Goal: Task Accomplishment & Management: Use online tool/utility

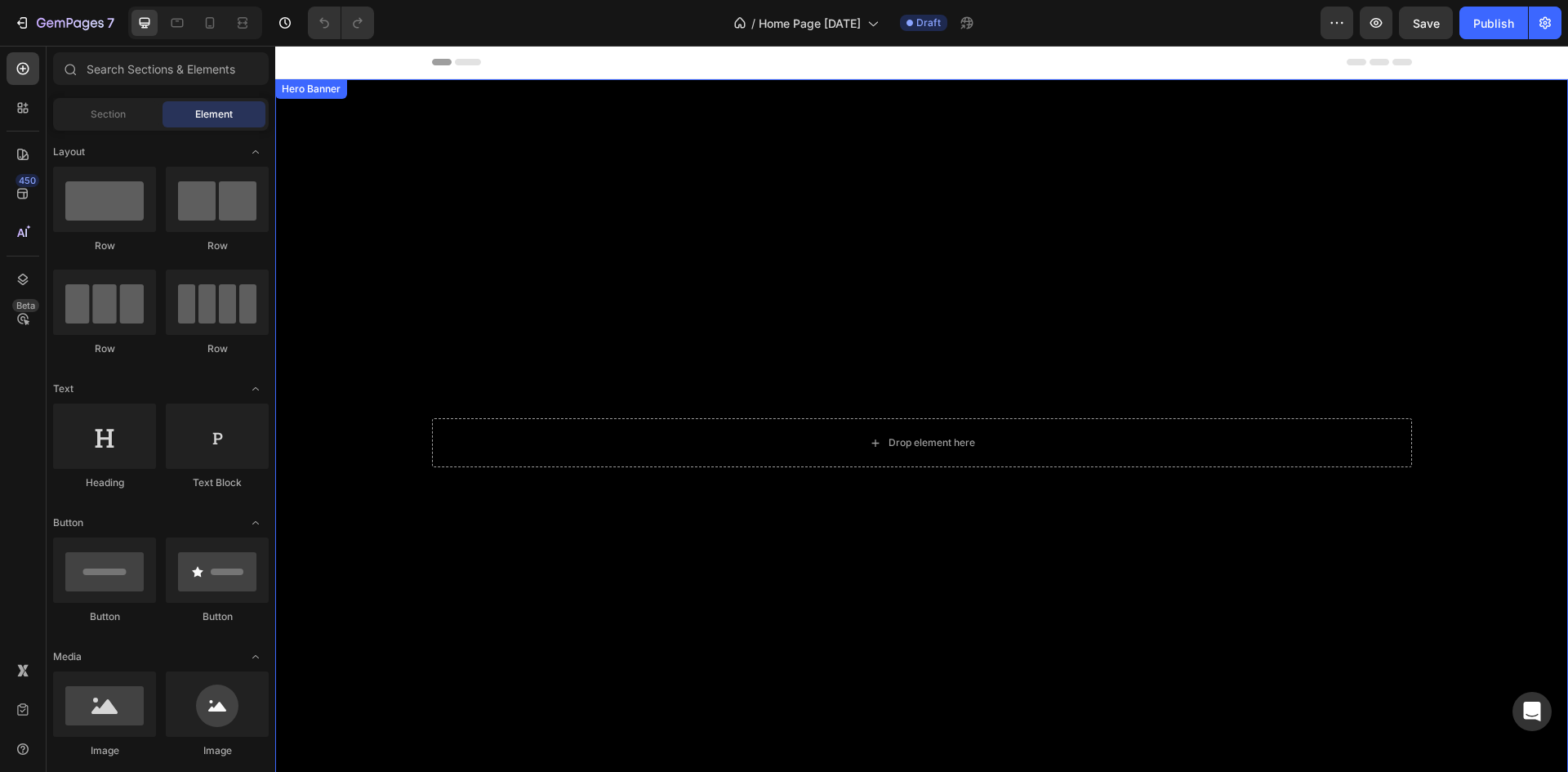
scroll to position [703, 0]
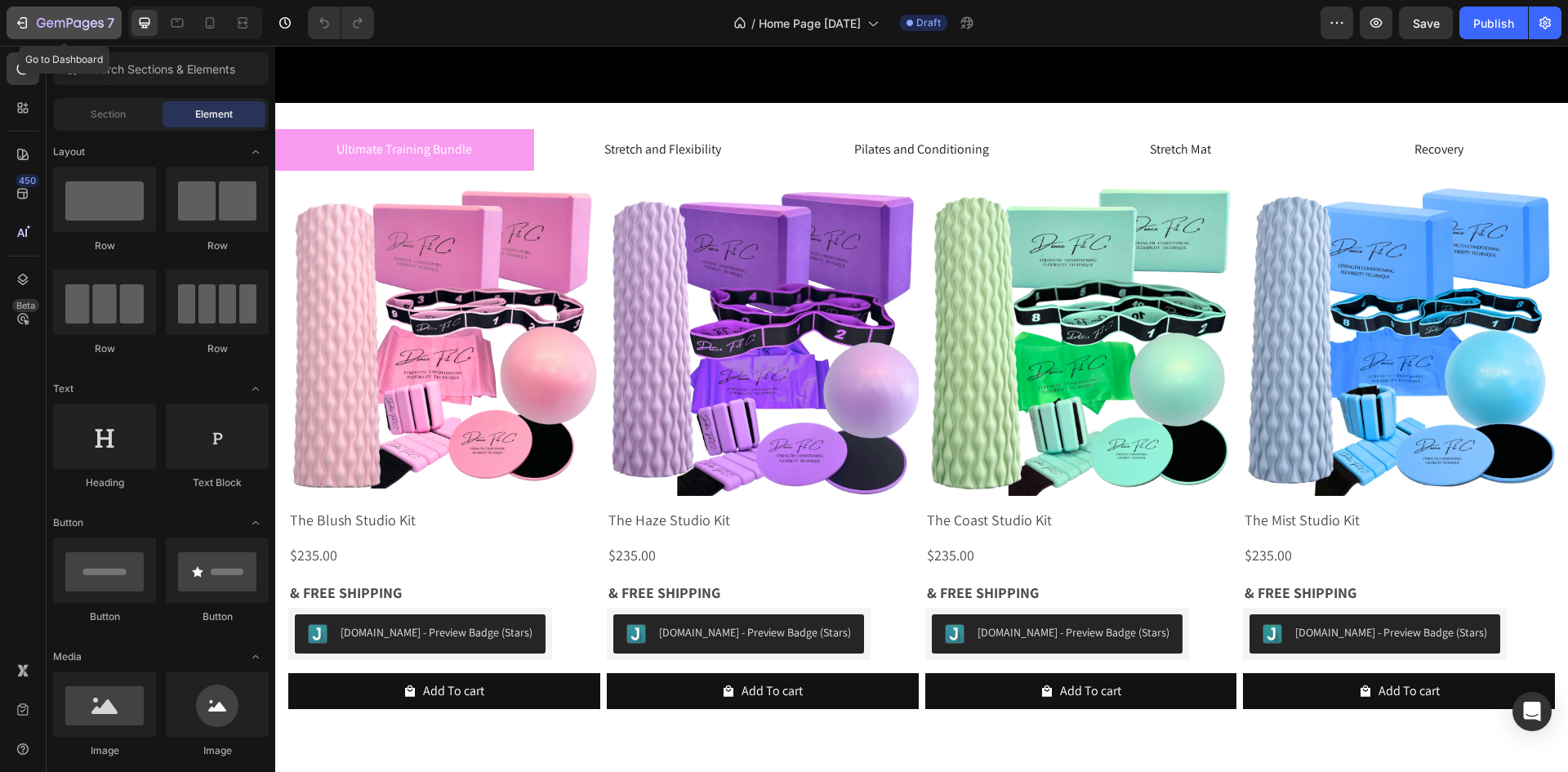
click at [34, 29] on div "7" at bounding box center [64, 23] width 101 height 20
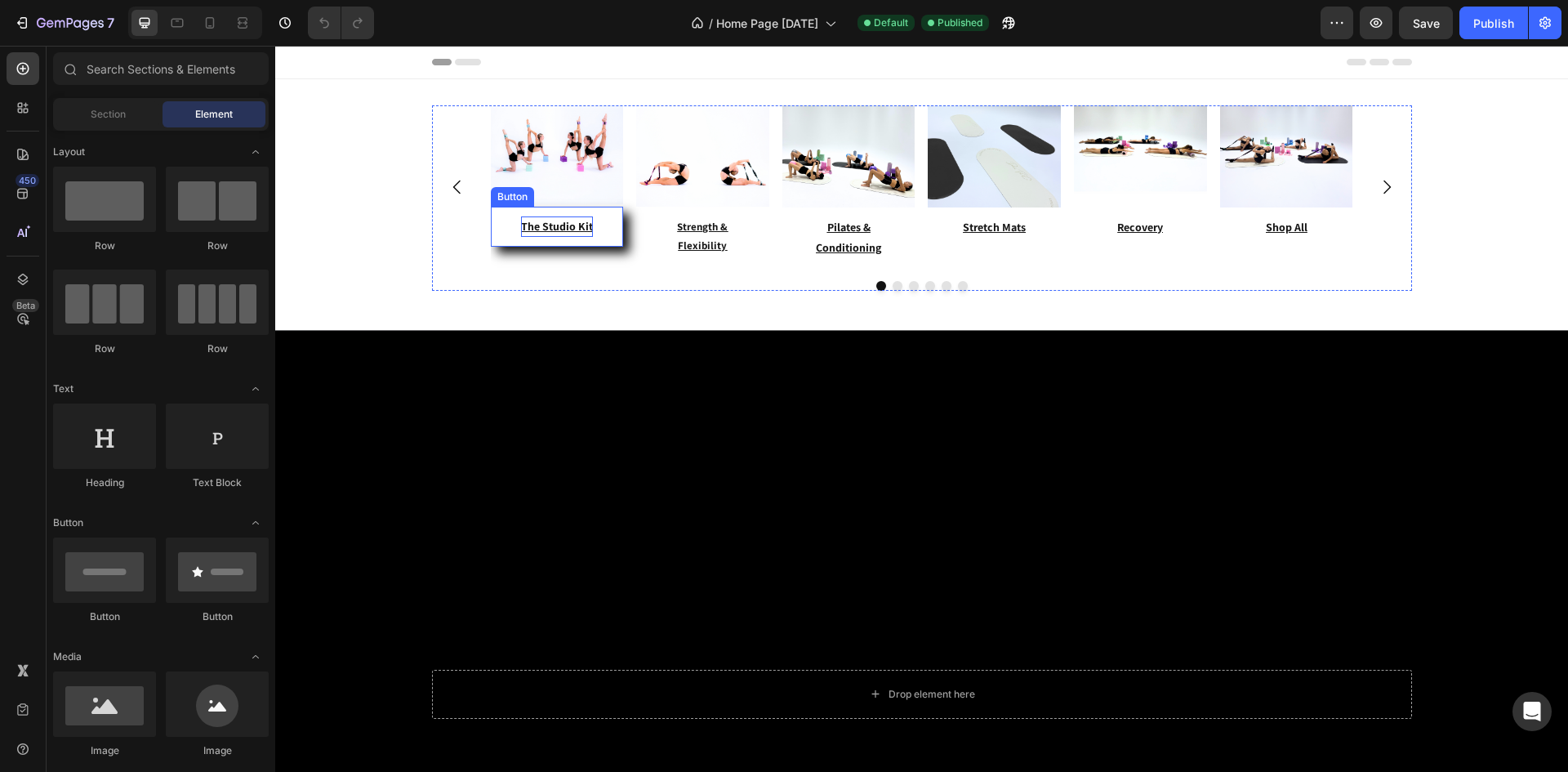
click at [570, 232] on u "The Studio Kit" at bounding box center [557, 227] width 72 height 15
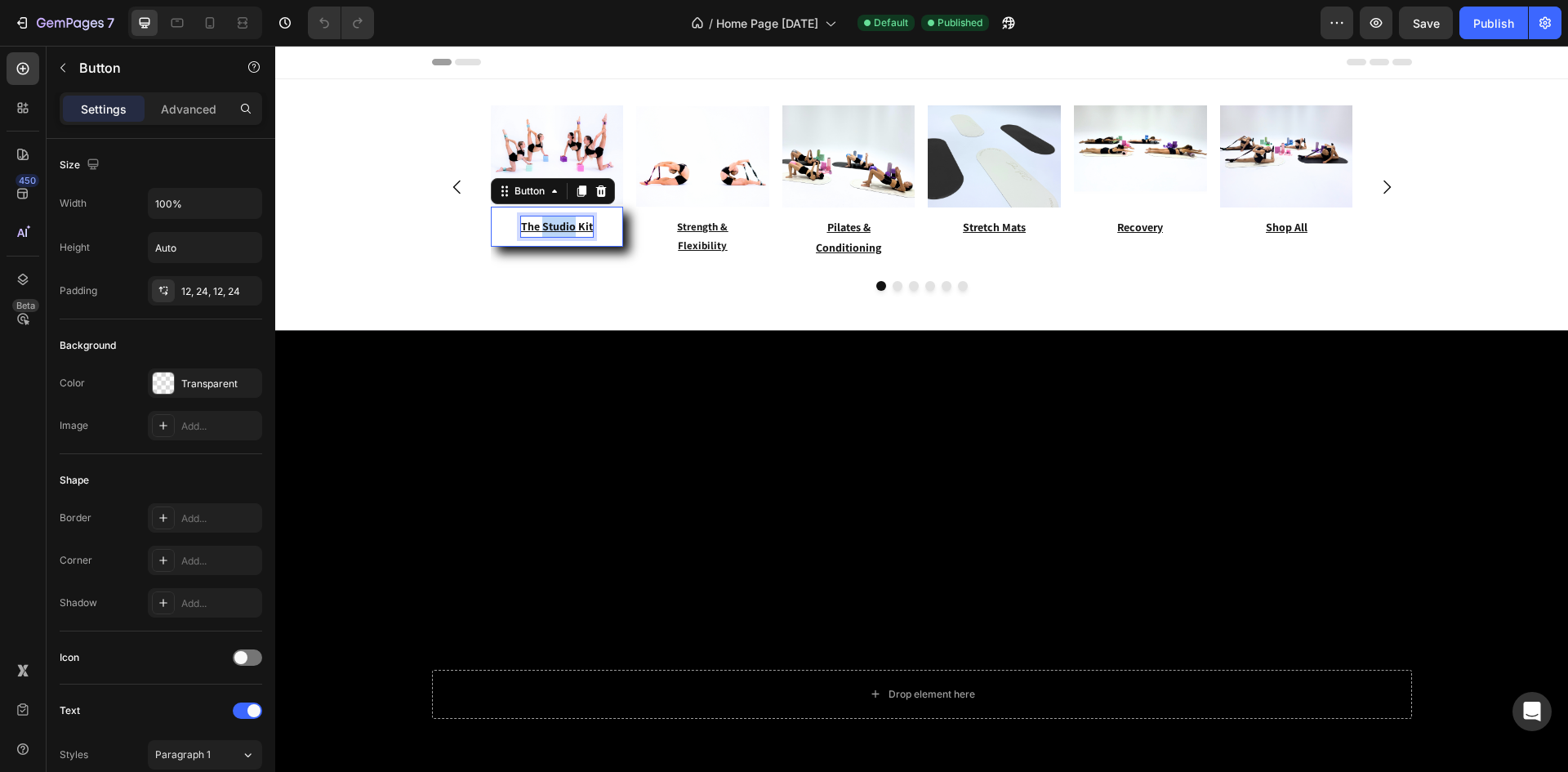
click at [570, 232] on u "The Studio Kit" at bounding box center [557, 227] width 72 height 15
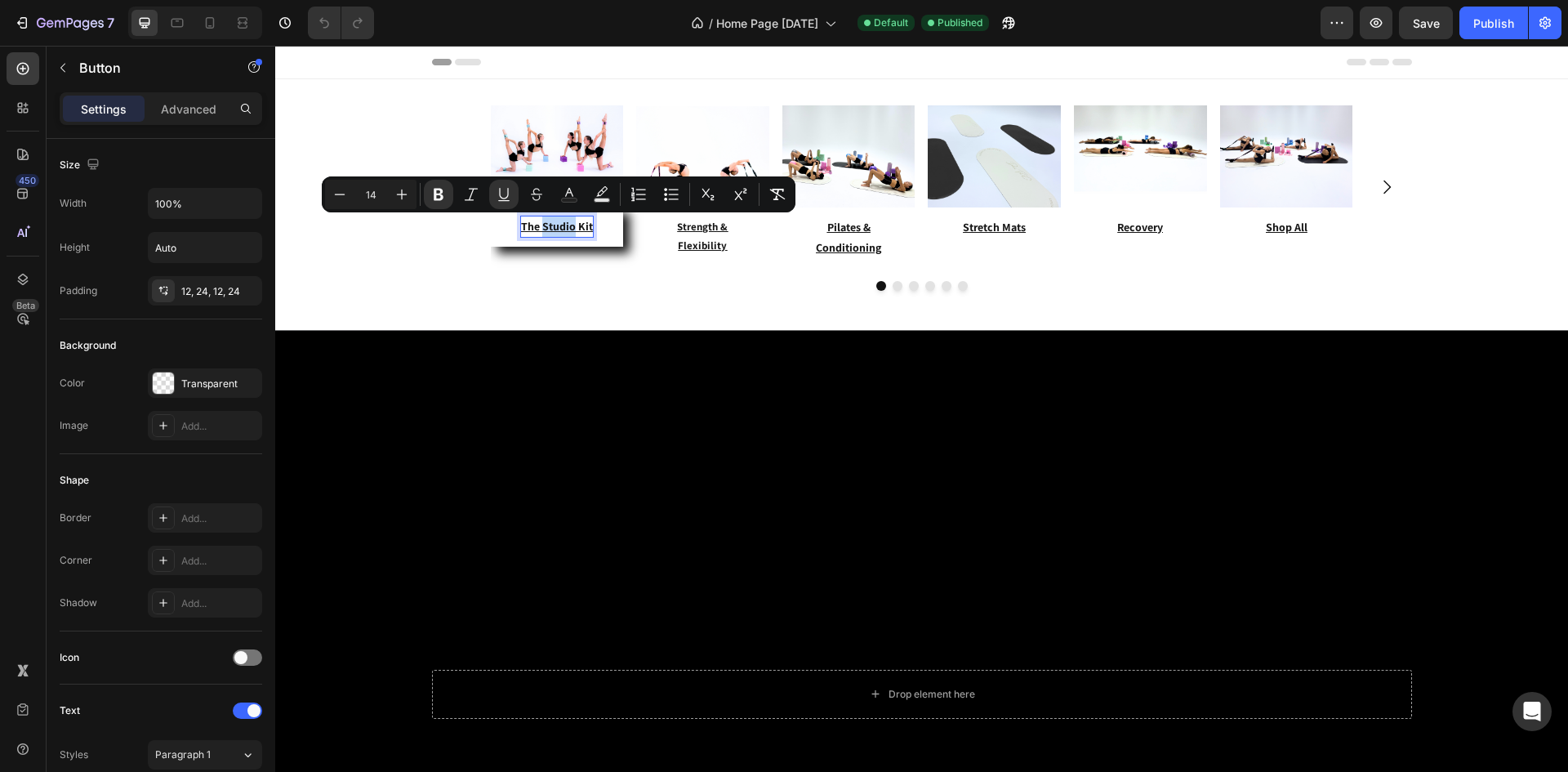
click at [570, 232] on u "The Studio Kit" at bounding box center [557, 227] width 72 height 15
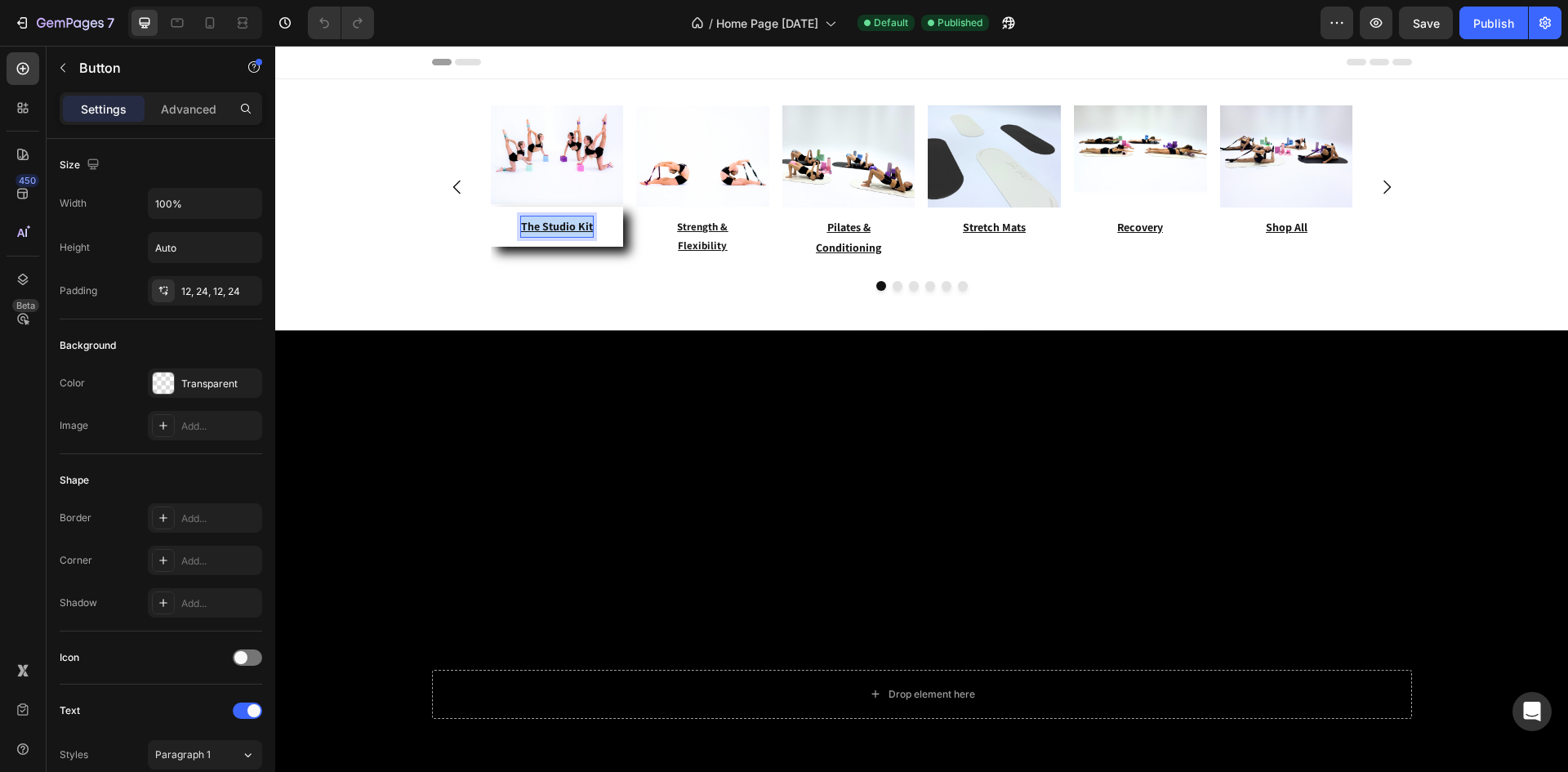
click at [570, 232] on u "The Studio Kit" at bounding box center [557, 227] width 72 height 15
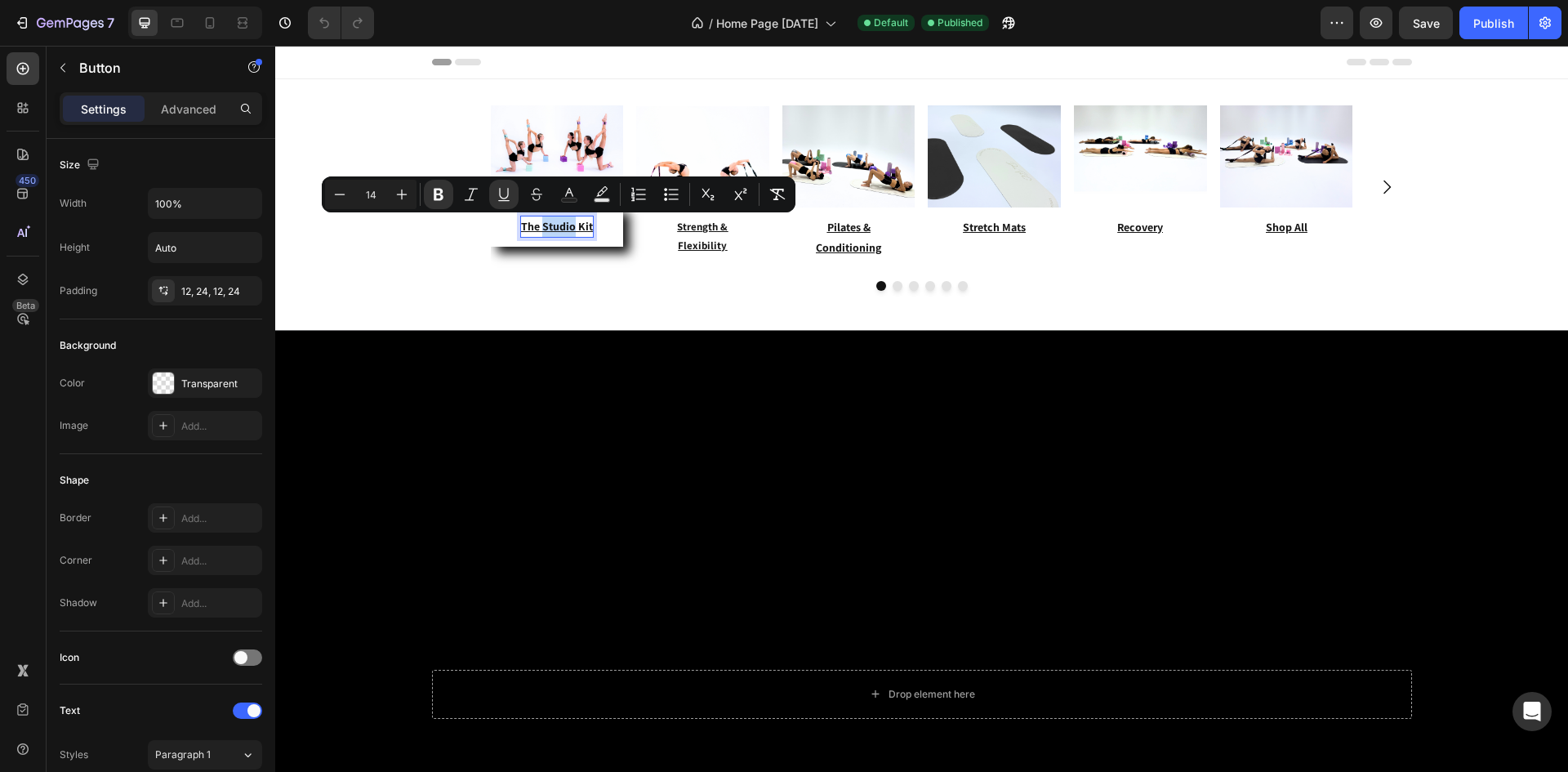
click at [570, 232] on u "The Studio Kit" at bounding box center [557, 227] width 72 height 15
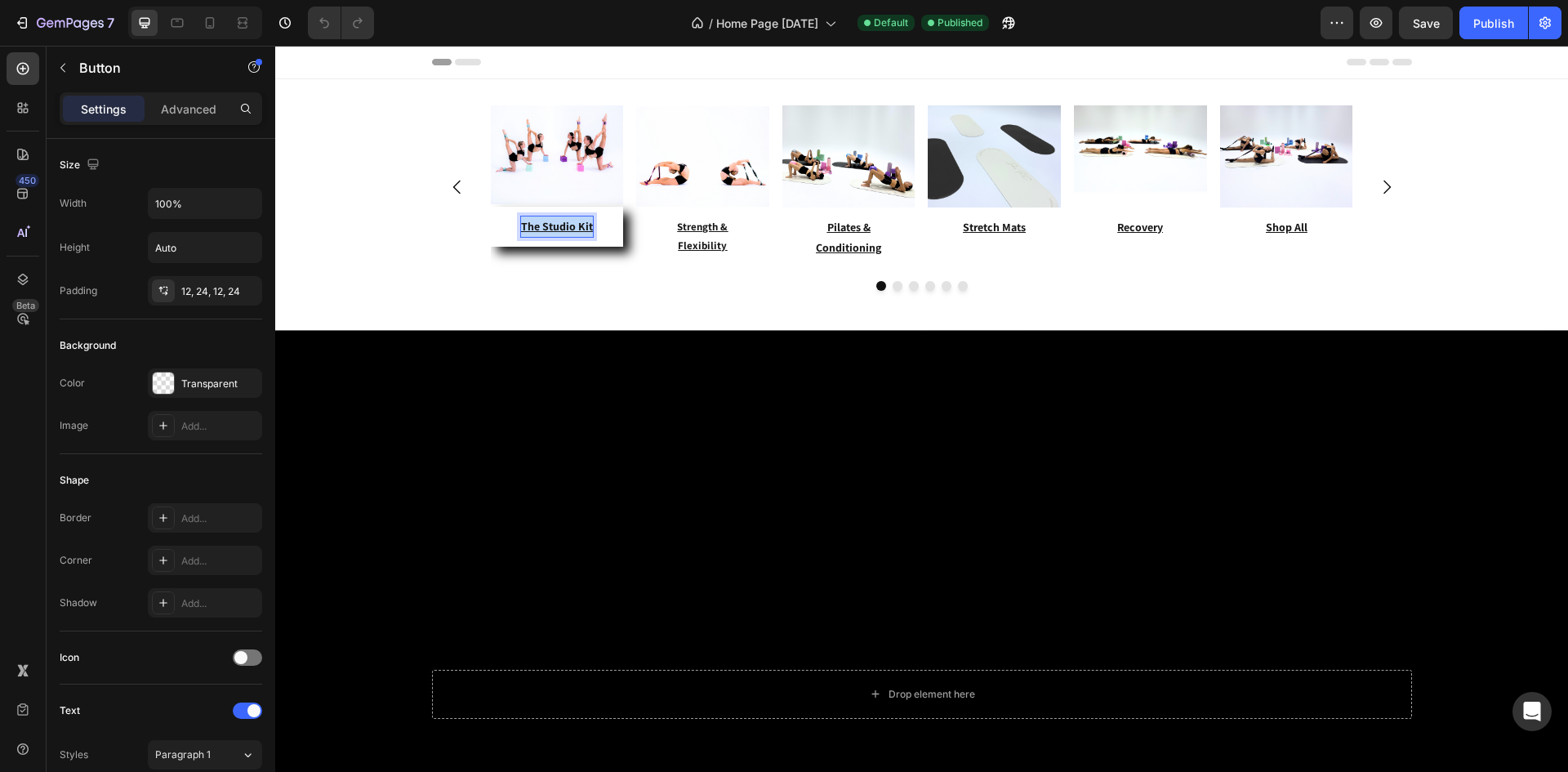
click at [570, 232] on u "The Studio Kit" at bounding box center [557, 227] width 72 height 15
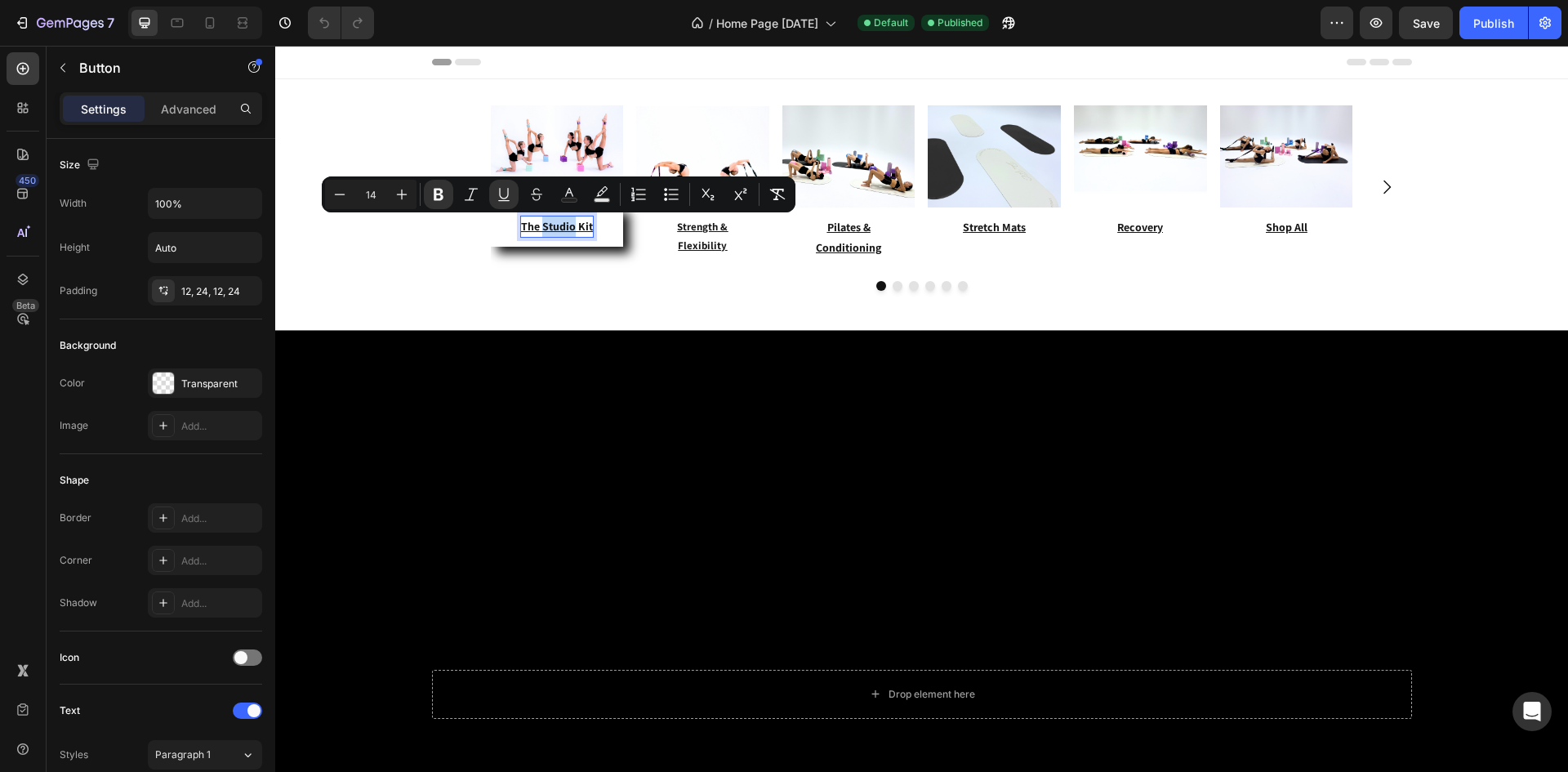
click at [570, 232] on u "The Studio Kit" at bounding box center [557, 227] width 72 height 15
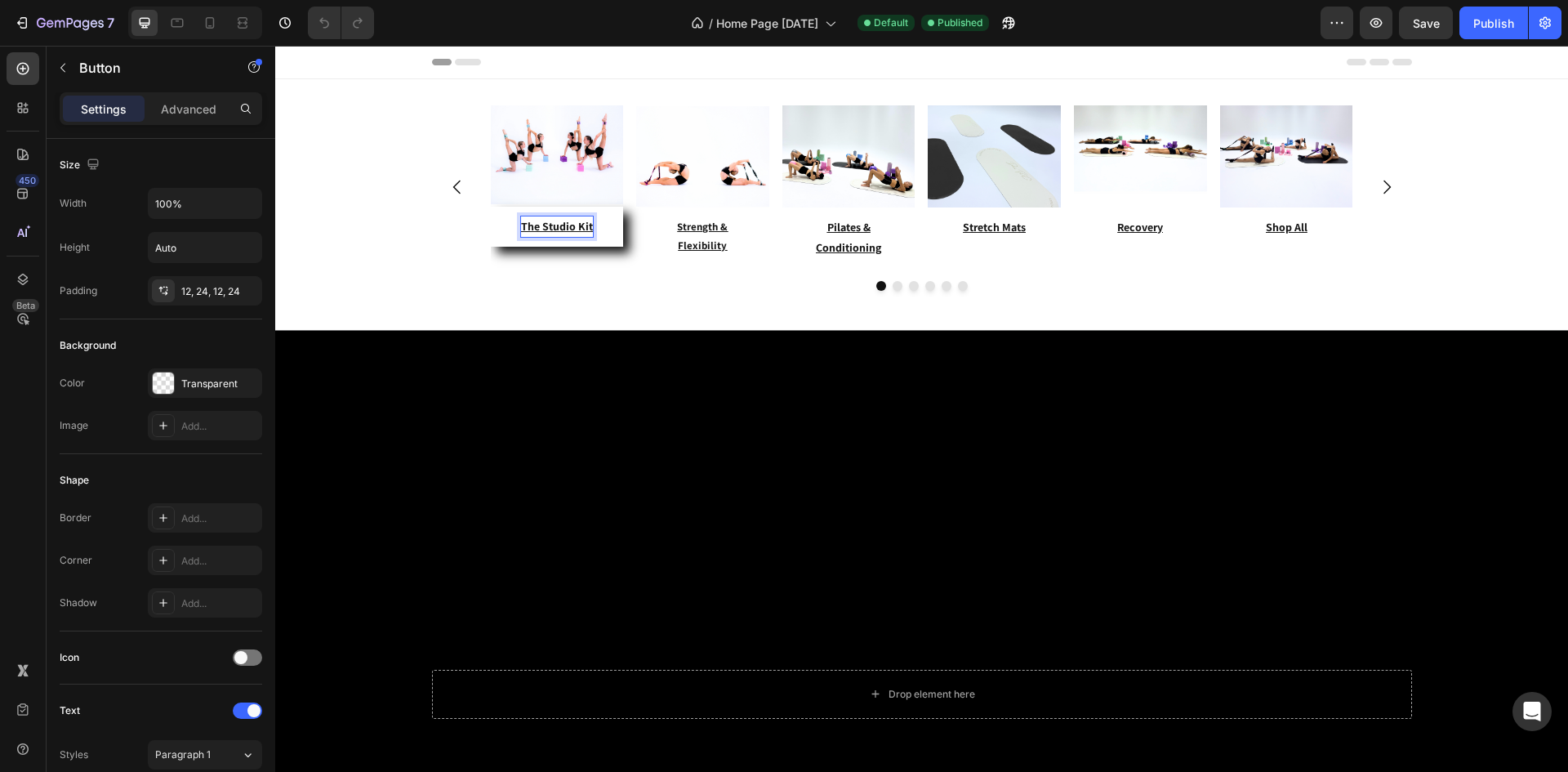
click at [570, 232] on u "The Studio Kit" at bounding box center [557, 227] width 72 height 15
click at [1059, 275] on div "Button The Elite Training System Button 0 Button Strength & Flexibility Button …" at bounding box center [921, 198] width 980 height 186
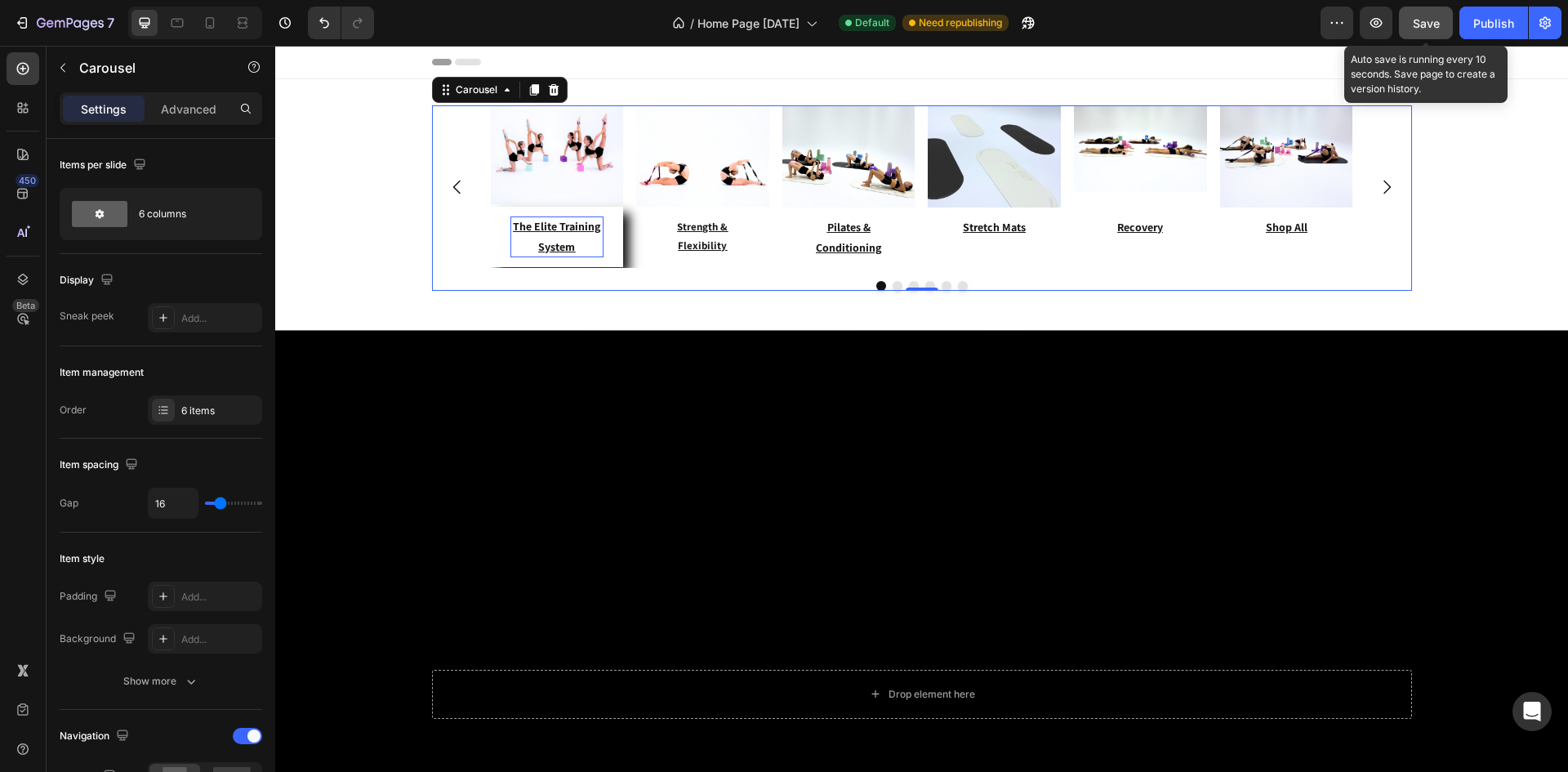
click at [1422, 26] on span "Save" at bounding box center [1426, 23] width 27 height 14
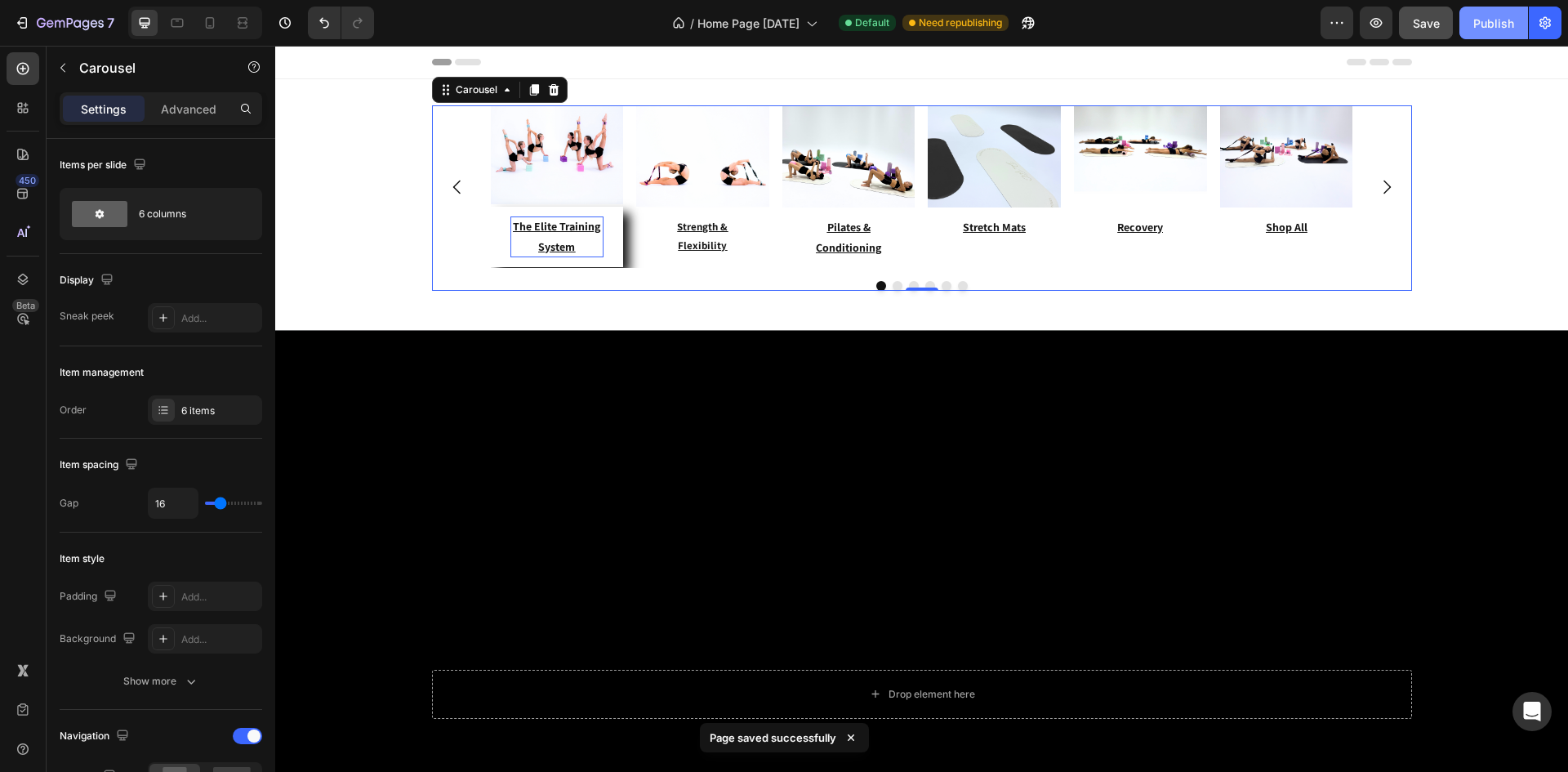
click at [1503, 23] on div "Publish" at bounding box center [1494, 23] width 41 height 17
click at [1383, 194] on icon "Carousel Next Arrow" at bounding box center [1387, 187] width 20 height 20
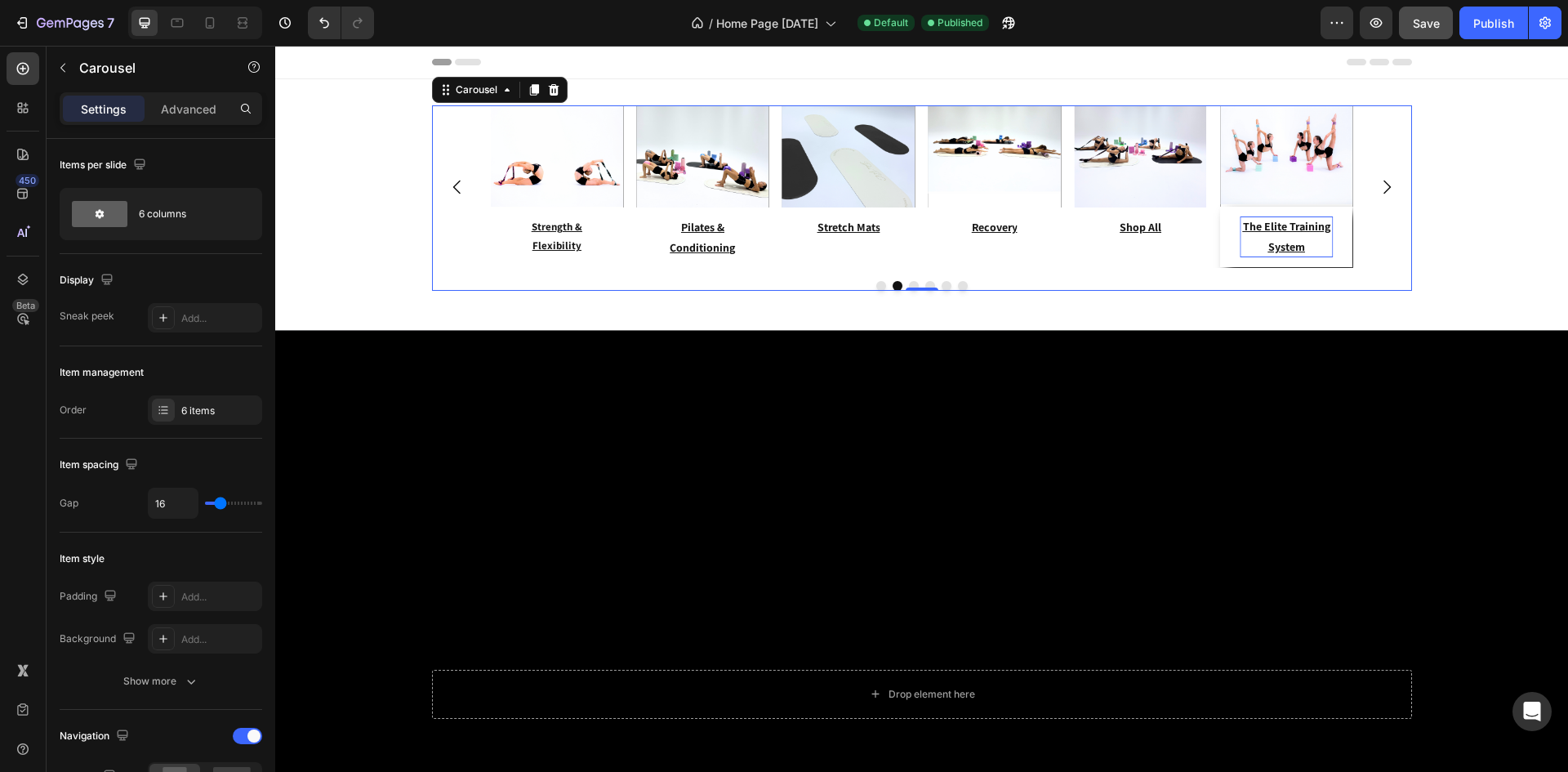
click at [1383, 194] on icon "Carousel Next Arrow" at bounding box center [1387, 187] width 20 height 20
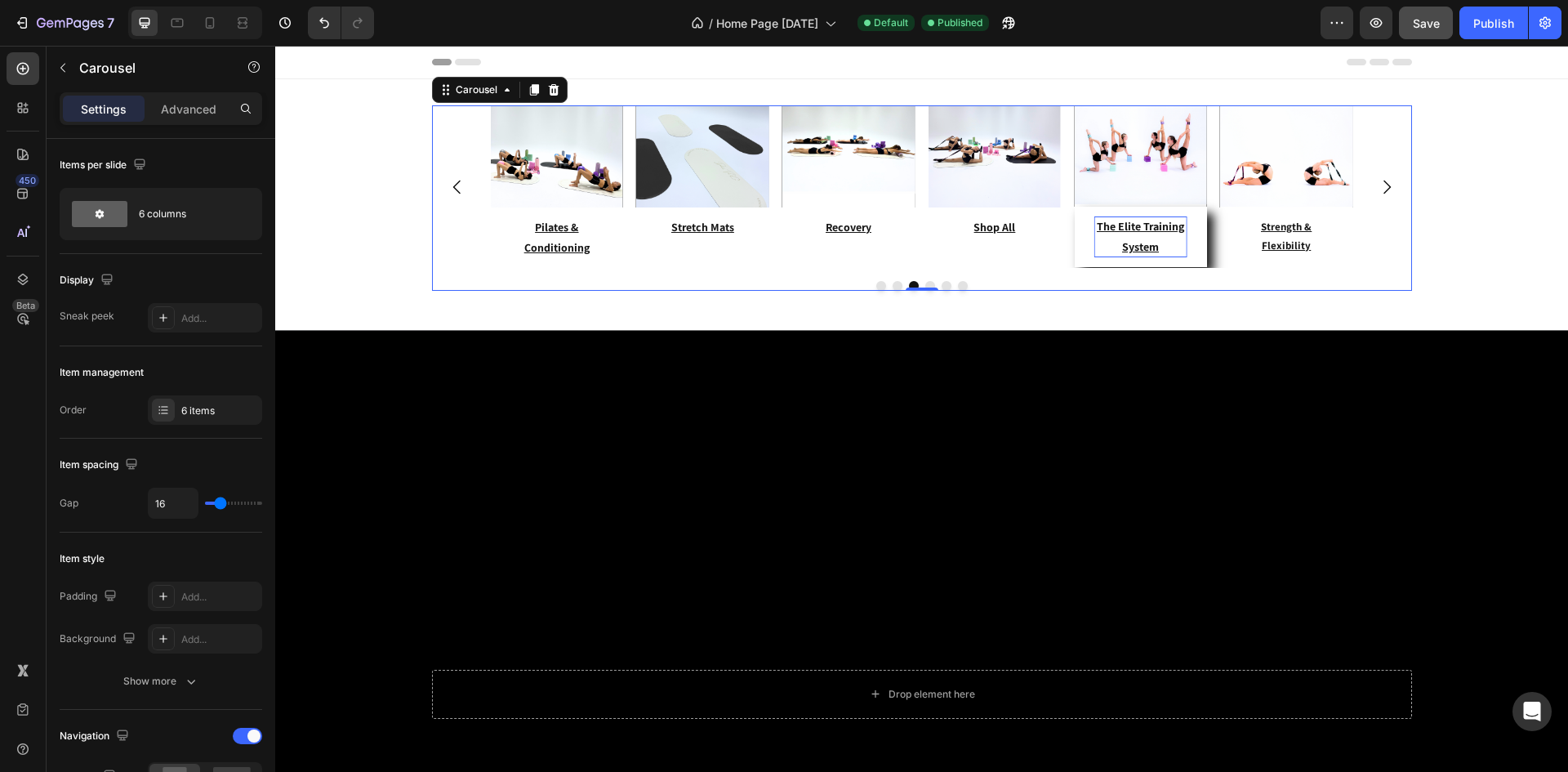
click at [1383, 194] on icon "Carousel Next Arrow" at bounding box center [1387, 187] width 20 height 20
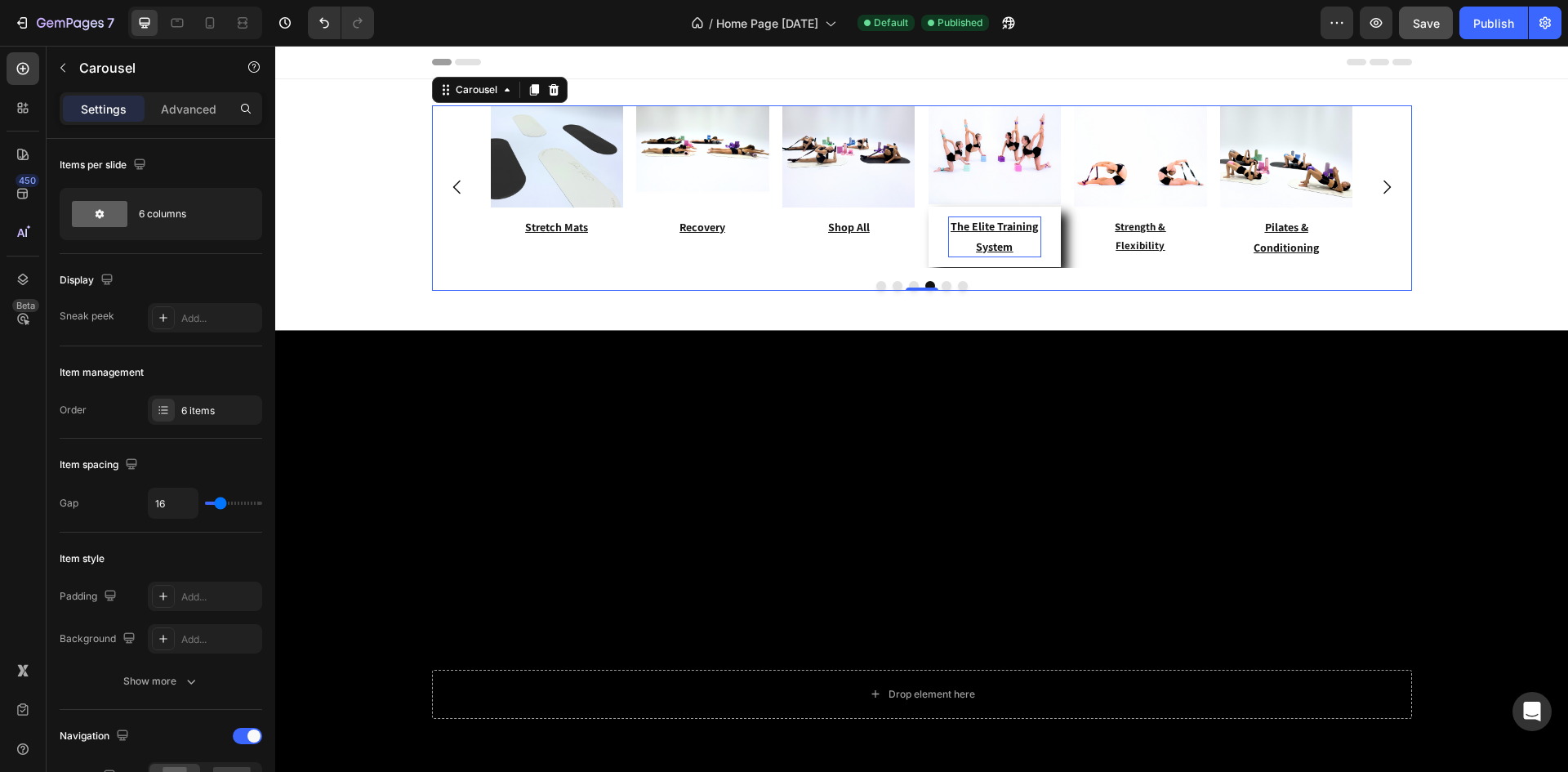
click at [1383, 194] on icon "Carousel Next Arrow" at bounding box center [1387, 187] width 20 height 20
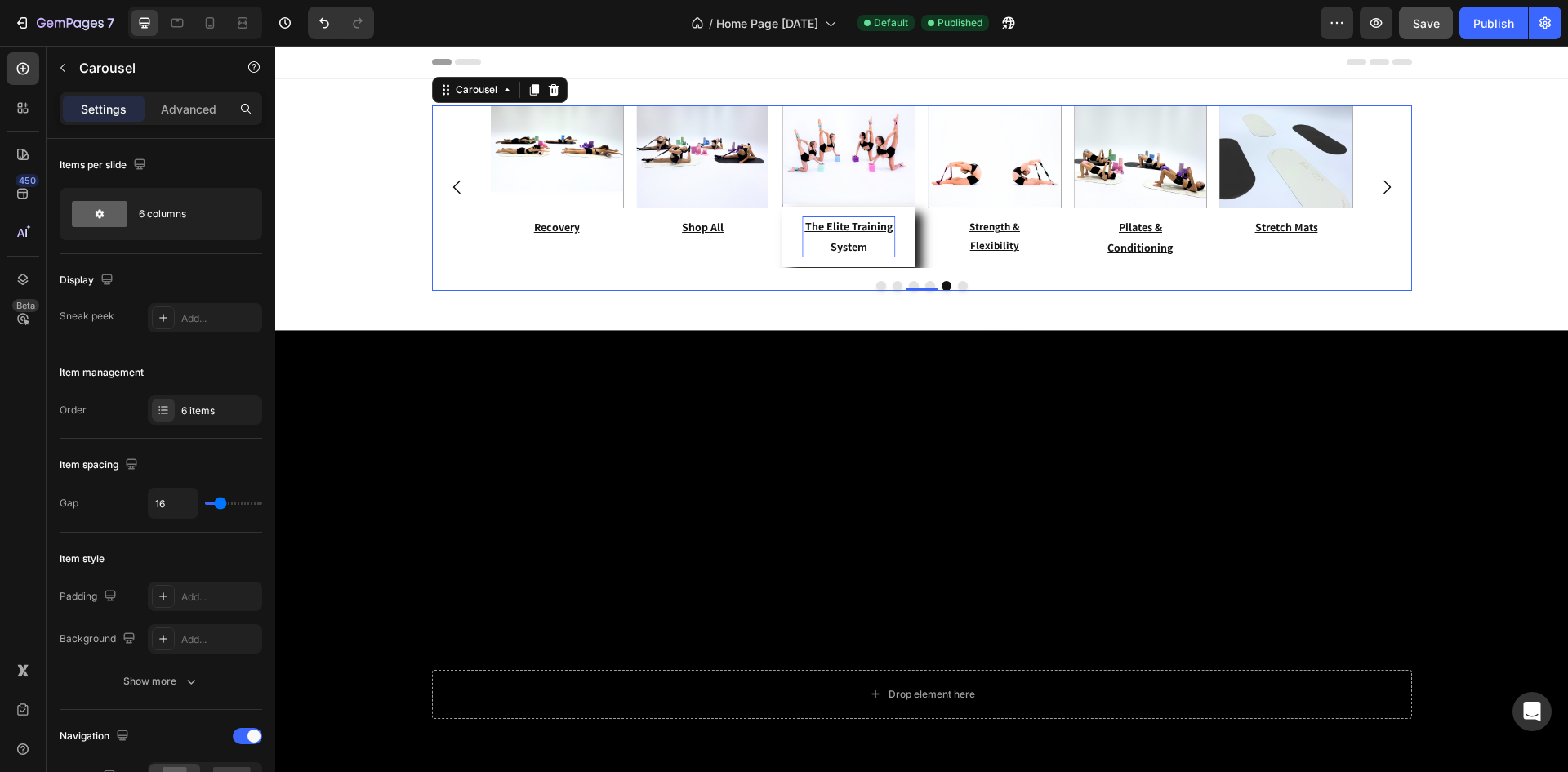
click at [1383, 194] on icon "Carousel Next Arrow" at bounding box center [1387, 187] width 20 height 20
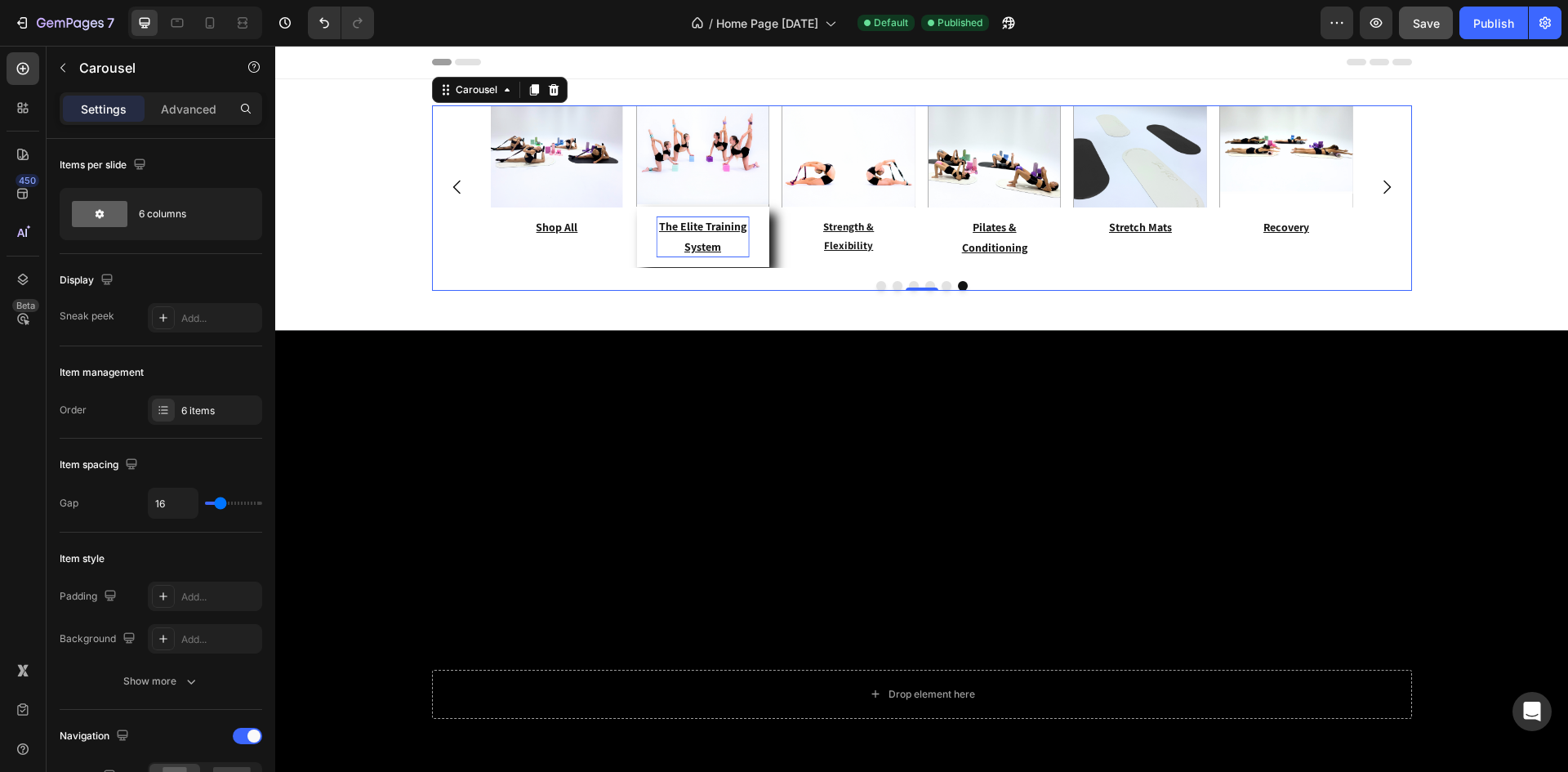
click at [1383, 194] on icon "Carousel Next Arrow" at bounding box center [1387, 187] width 20 height 20
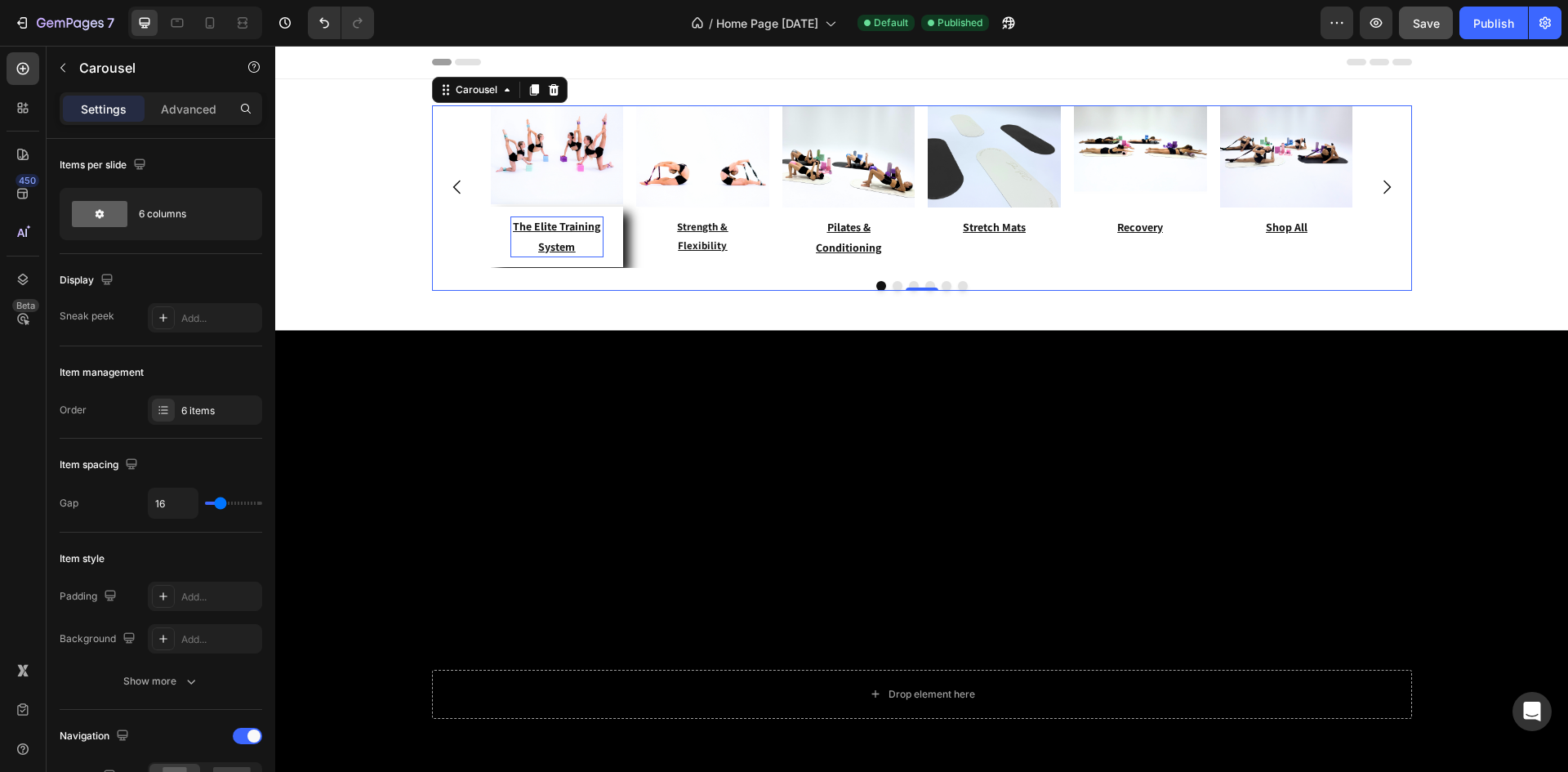
click at [1383, 194] on icon "Carousel Next Arrow" at bounding box center [1387, 187] width 20 height 20
